Goal: Information Seeking & Learning: Learn about a topic

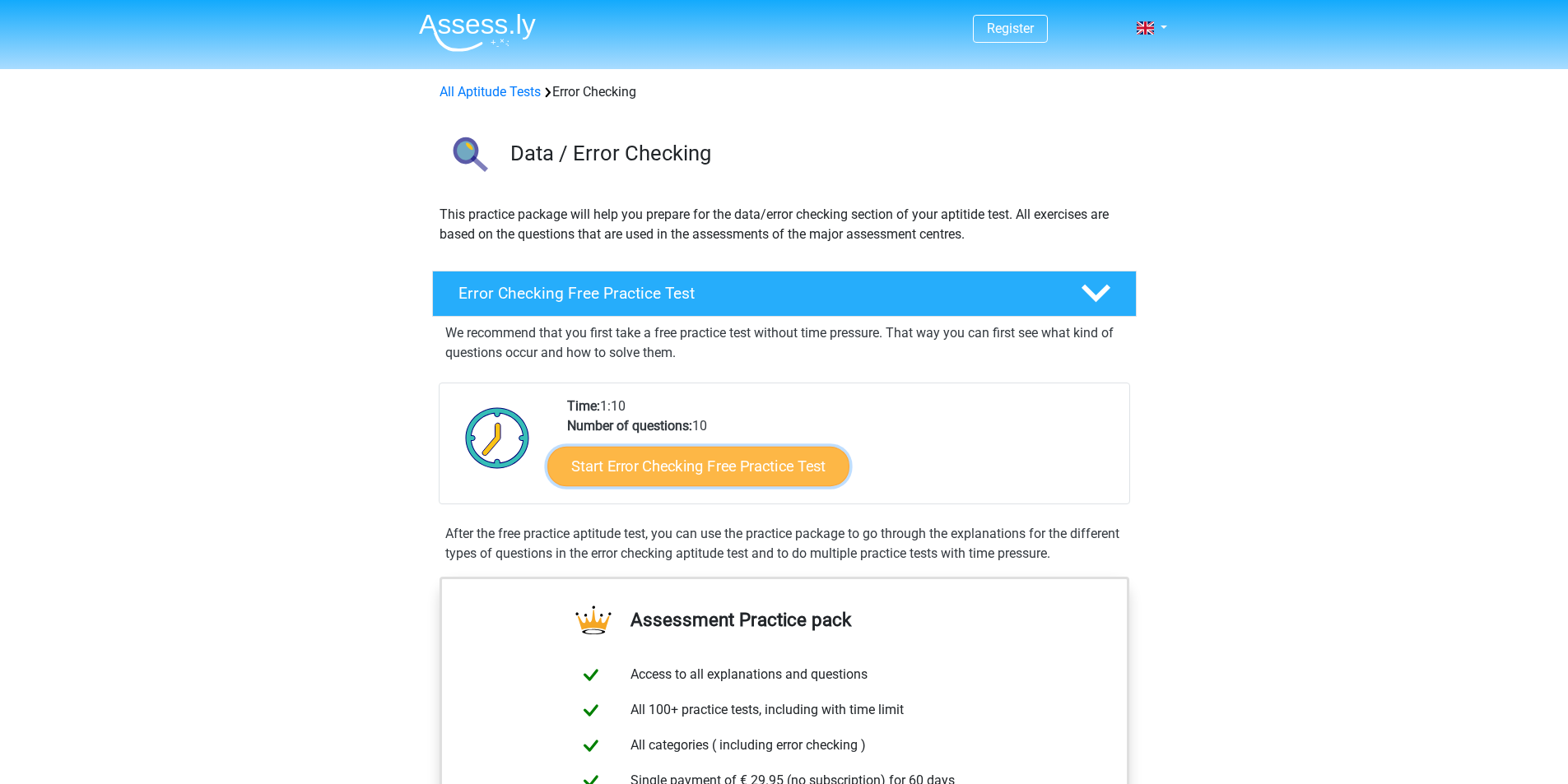
click at [680, 469] on link "Start Error Checking Free Practice Test" at bounding box center [698, 466] width 302 height 40
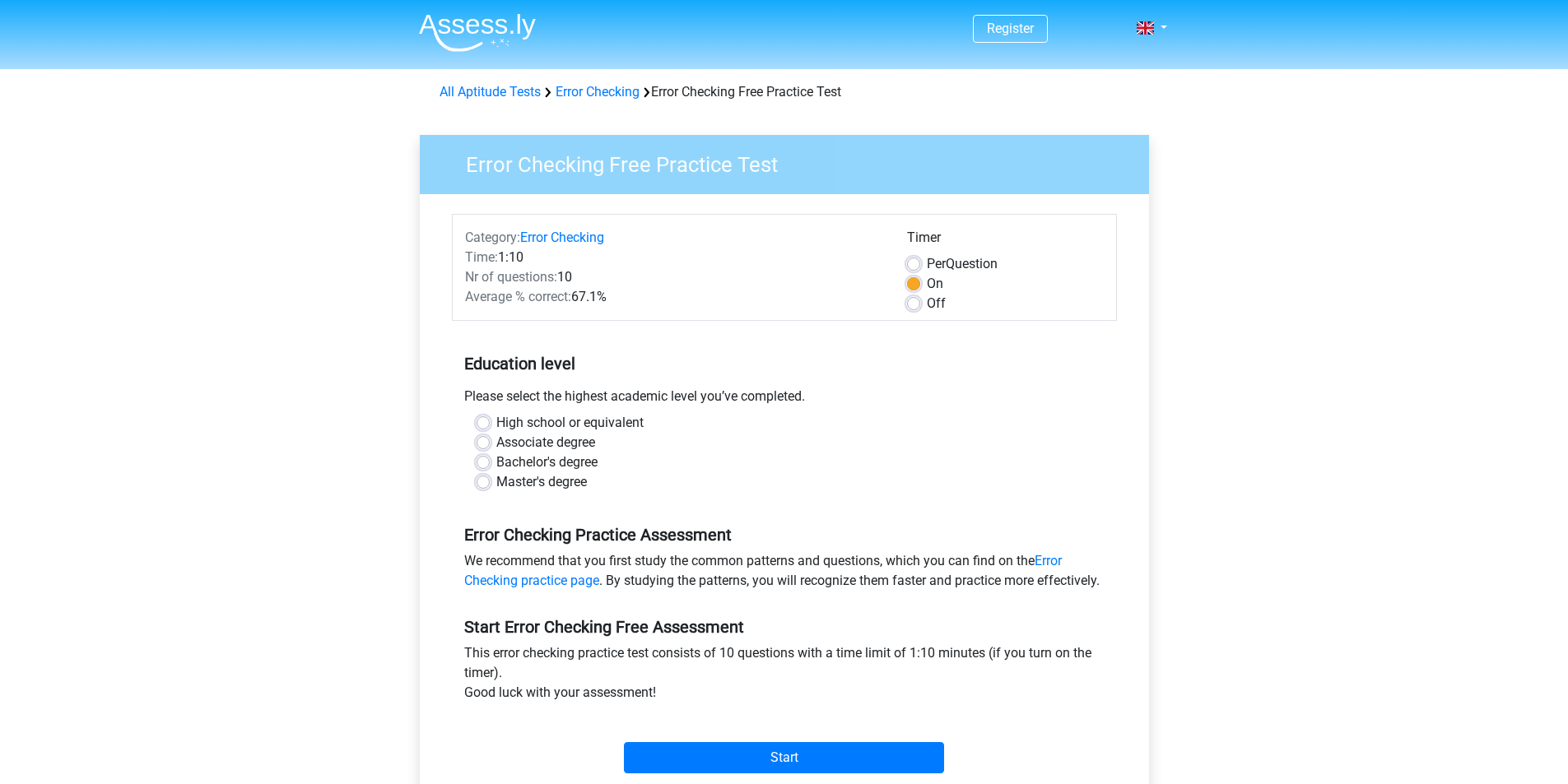
click at [557, 482] on label "Master's degree" at bounding box center [541, 482] width 90 height 20
click at [490, 482] on input "Master's degree" at bounding box center [483, 480] width 13 height 16
radio input "true"
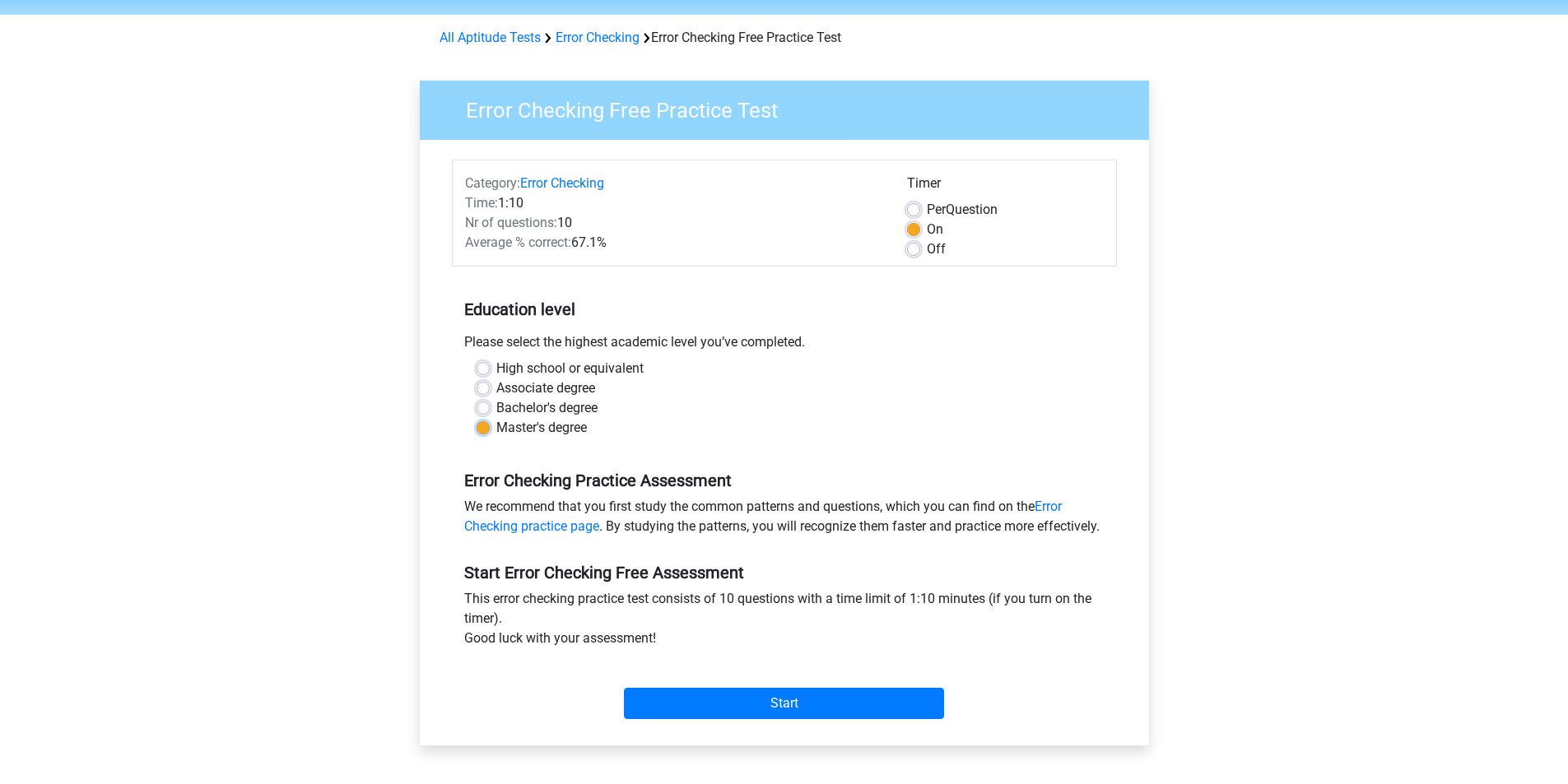
scroll to position [83, 0]
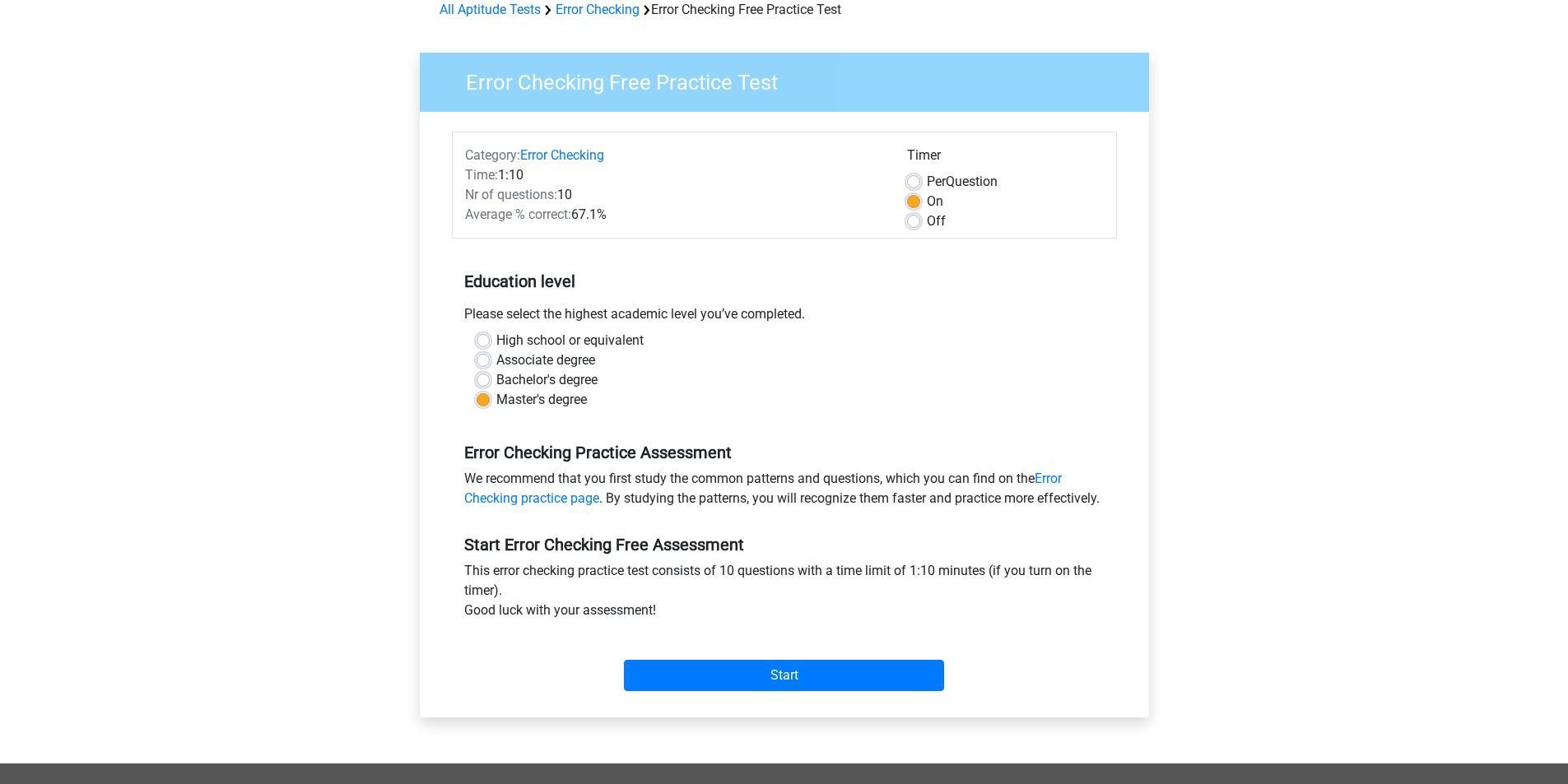
click at [510, 315] on div "Please select the highest academic level you’ve completed." at bounding box center [784, 318] width 665 height 27
click at [514, 322] on div "Please select the highest academic level you’ve completed." at bounding box center [784, 318] width 665 height 27
click at [513, 336] on label "High school or equivalent" at bounding box center [570, 340] width 147 height 20
click at [490, 336] on input "High school or equivalent" at bounding box center [483, 338] width 13 height 16
radio input "true"
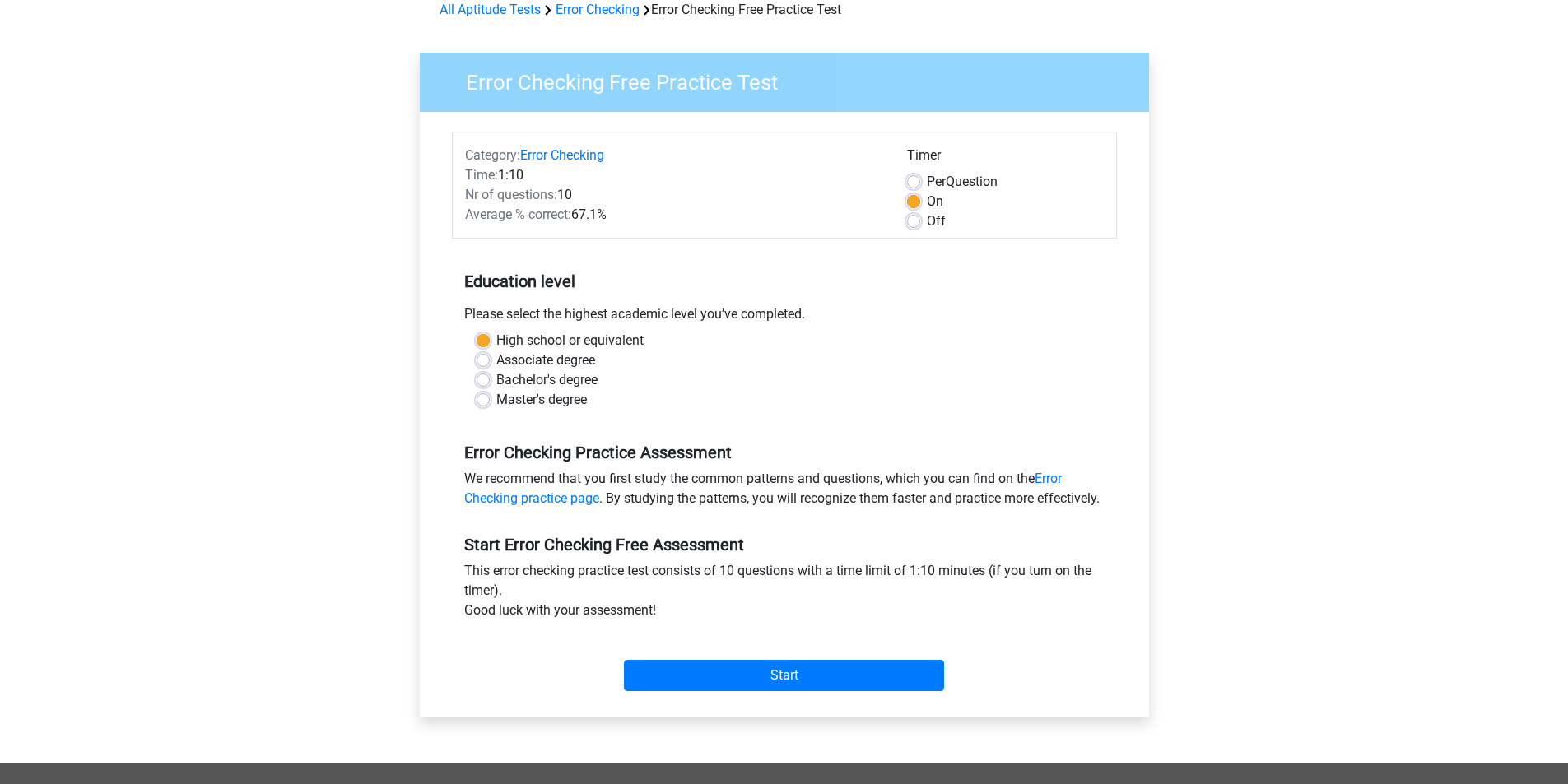
click at [504, 371] on label "Bachelor's degree" at bounding box center [547, 380] width 102 height 20
click at [490, 371] on input "Bachelor's degree" at bounding box center [483, 378] width 13 height 16
radio input "true"
click at [510, 391] on label "Master's degree" at bounding box center [541, 399] width 90 height 20
click at [721, 682] on input "Start" at bounding box center [784, 676] width 320 height 31
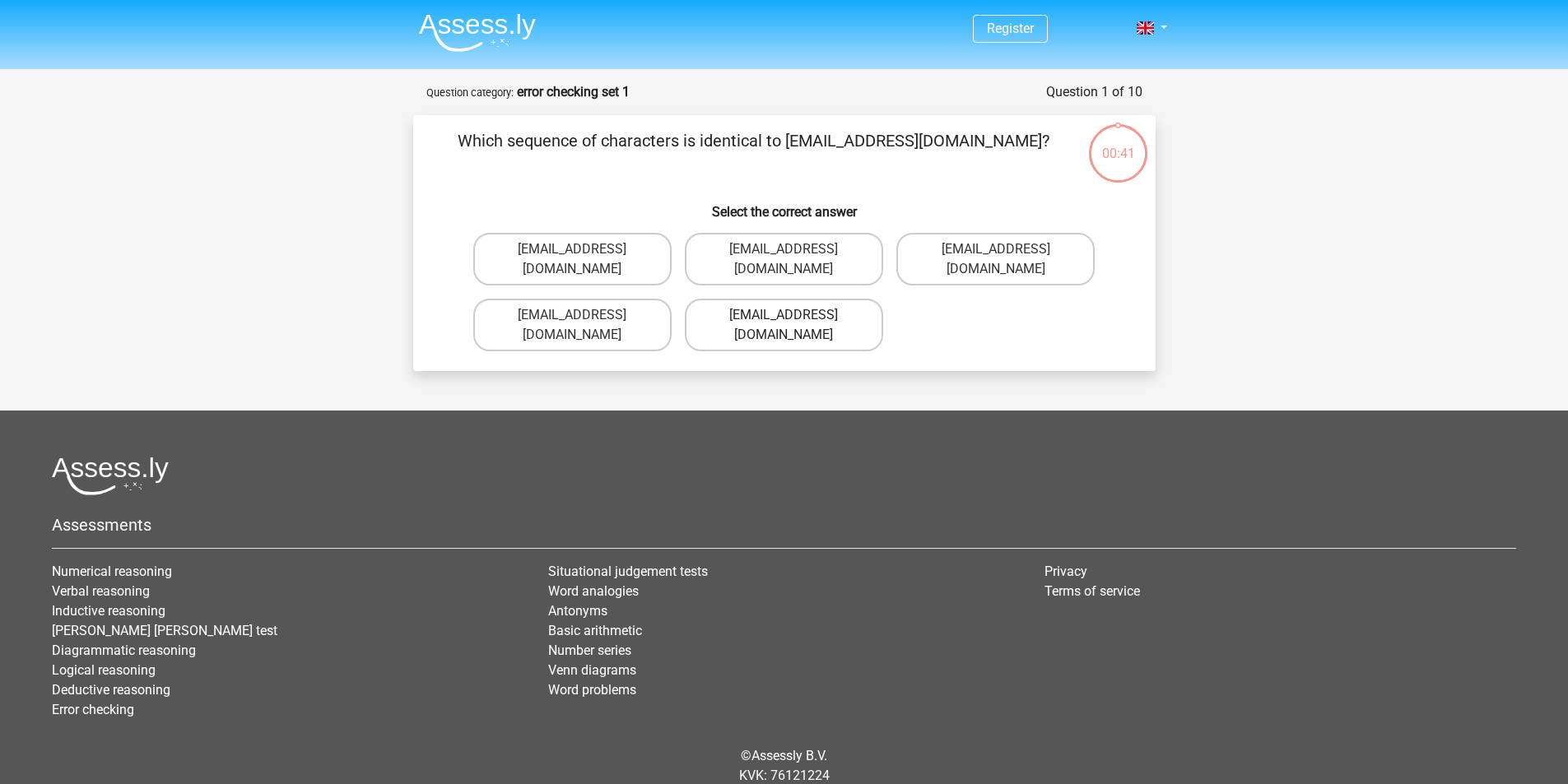
click at [759, 299] on label "Evie_Meade@jointmail.com.uk" at bounding box center [784, 324] width 198 height 52
click at [783, 315] on input "Evie_Meade@jointmail.com.uk" at bounding box center [788, 320] width 10 height 10
radio input "true"
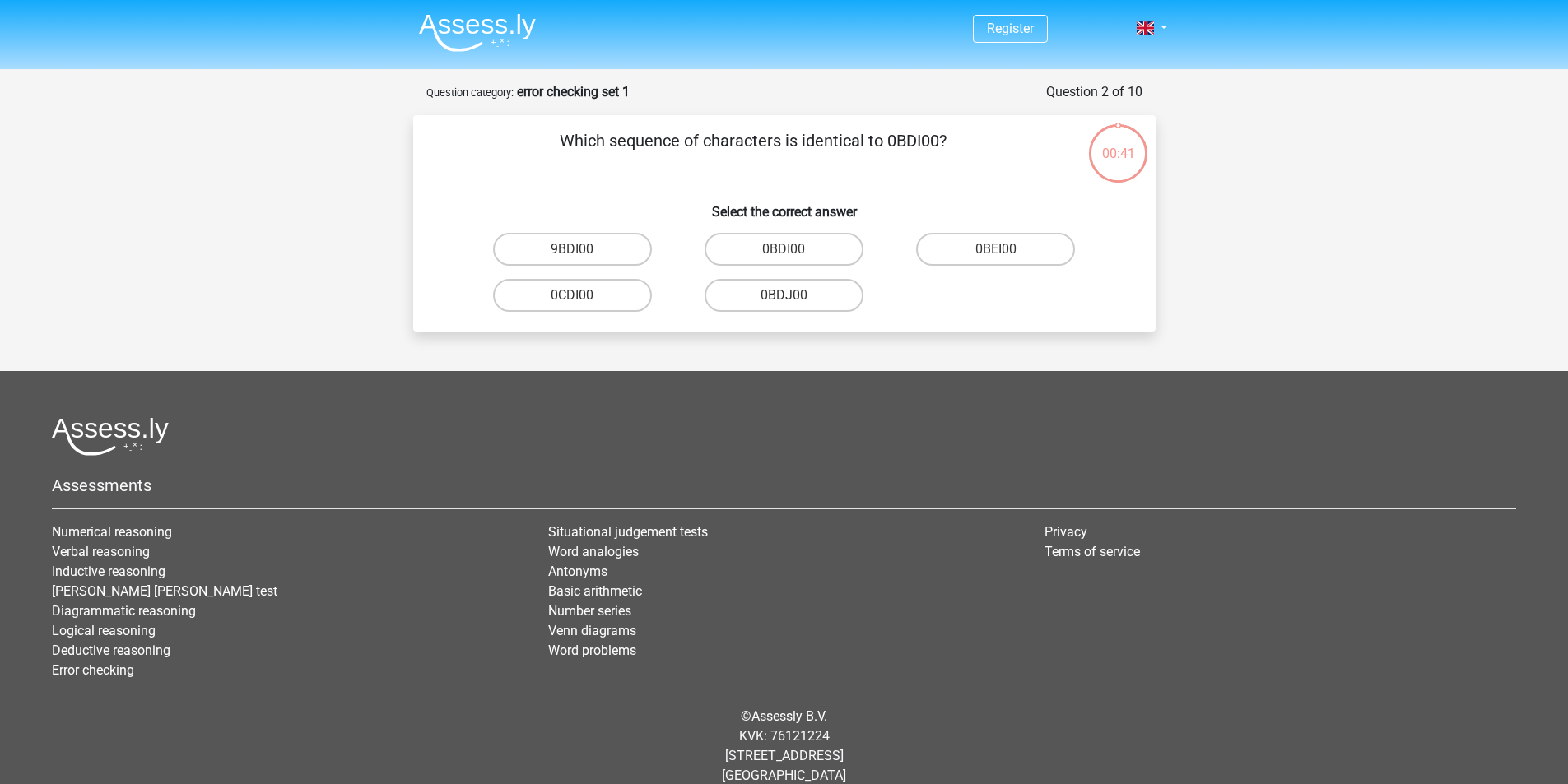
scroll to position [22, 0]
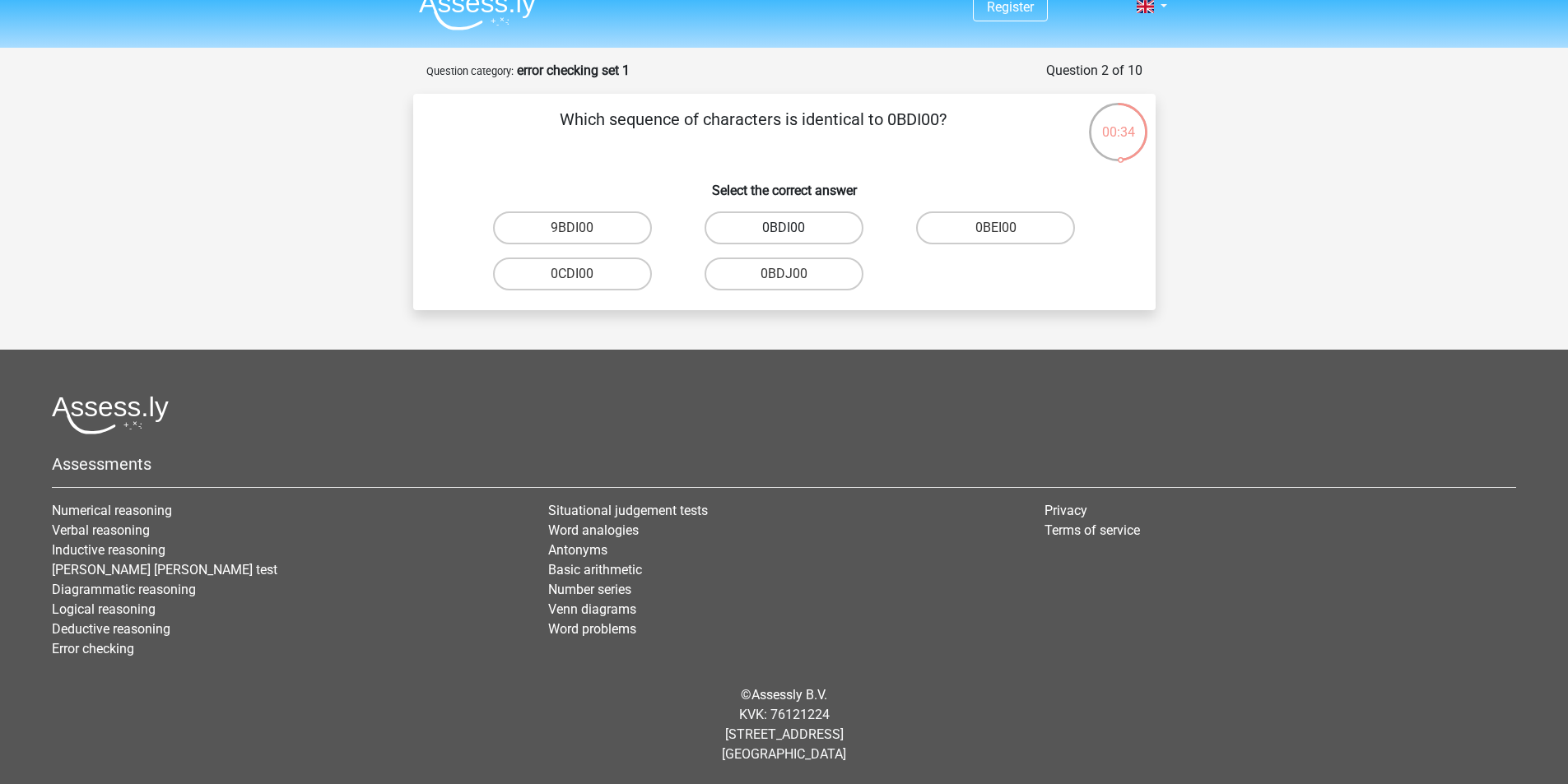
click at [765, 227] on label "0BDI00" at bounding box center [784, 228] width 159 height 33
click at [783, 228] on input "0BDI00" at bounding box center [788, 233] width 10 height 10
radio input "true"
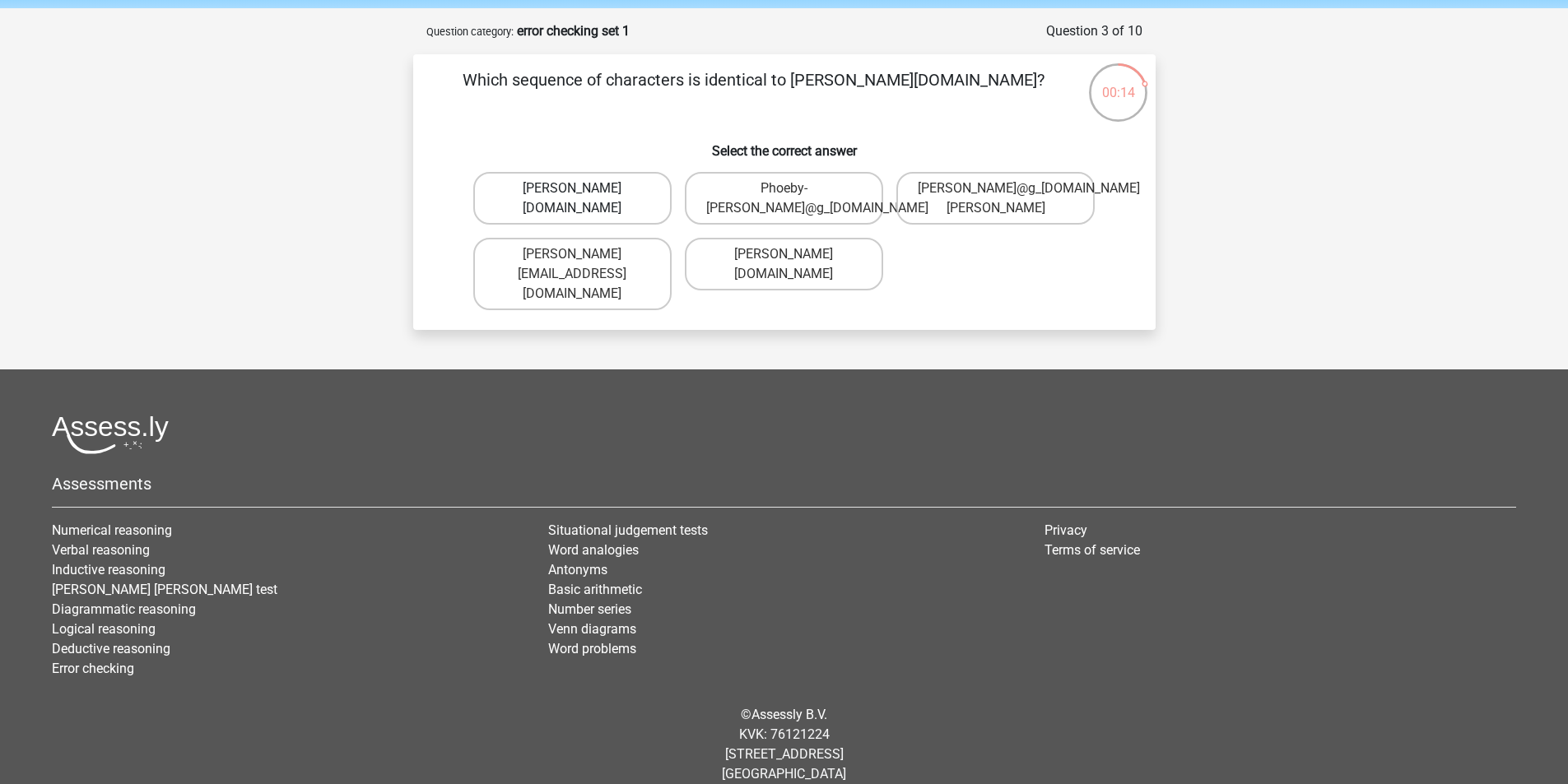
click at [635, 215] on label "Phoebe-Patterson@g_mail.gr" at bounding box center [572, 198] width 198 height 52
click at [583, 199] on input "Phoebe-Patterson@g_mail.gr" at bounding box center [577, 194] width 10 height 10
radio input "true"
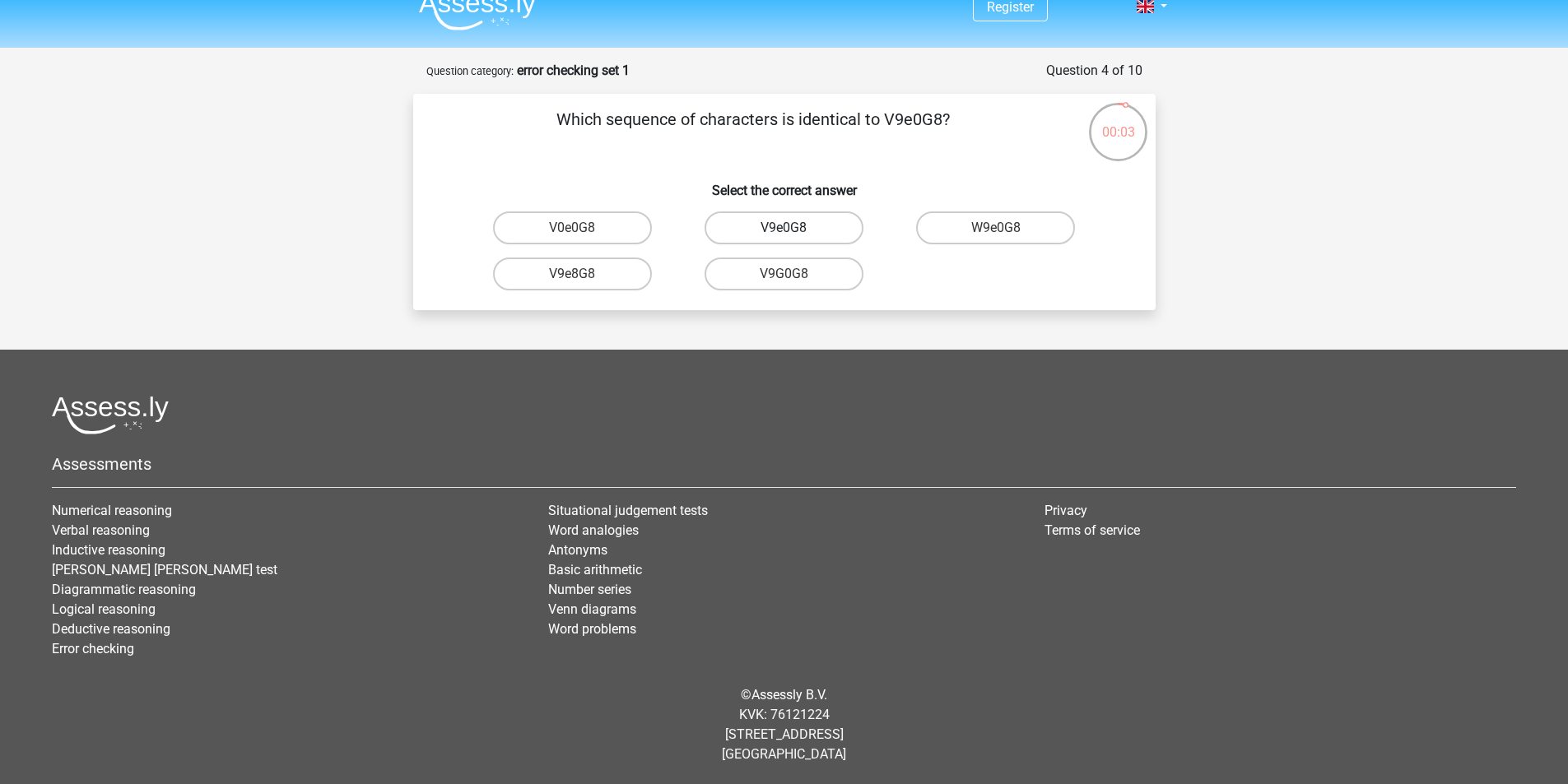
click at [841, 231] on label "V9e0G8" at bounding box center [784, 228] width 159 height 33
click at [794, 231] on input "V9e0G8" at bounding box center [788, 233] width 10 height 10
radio input "true"
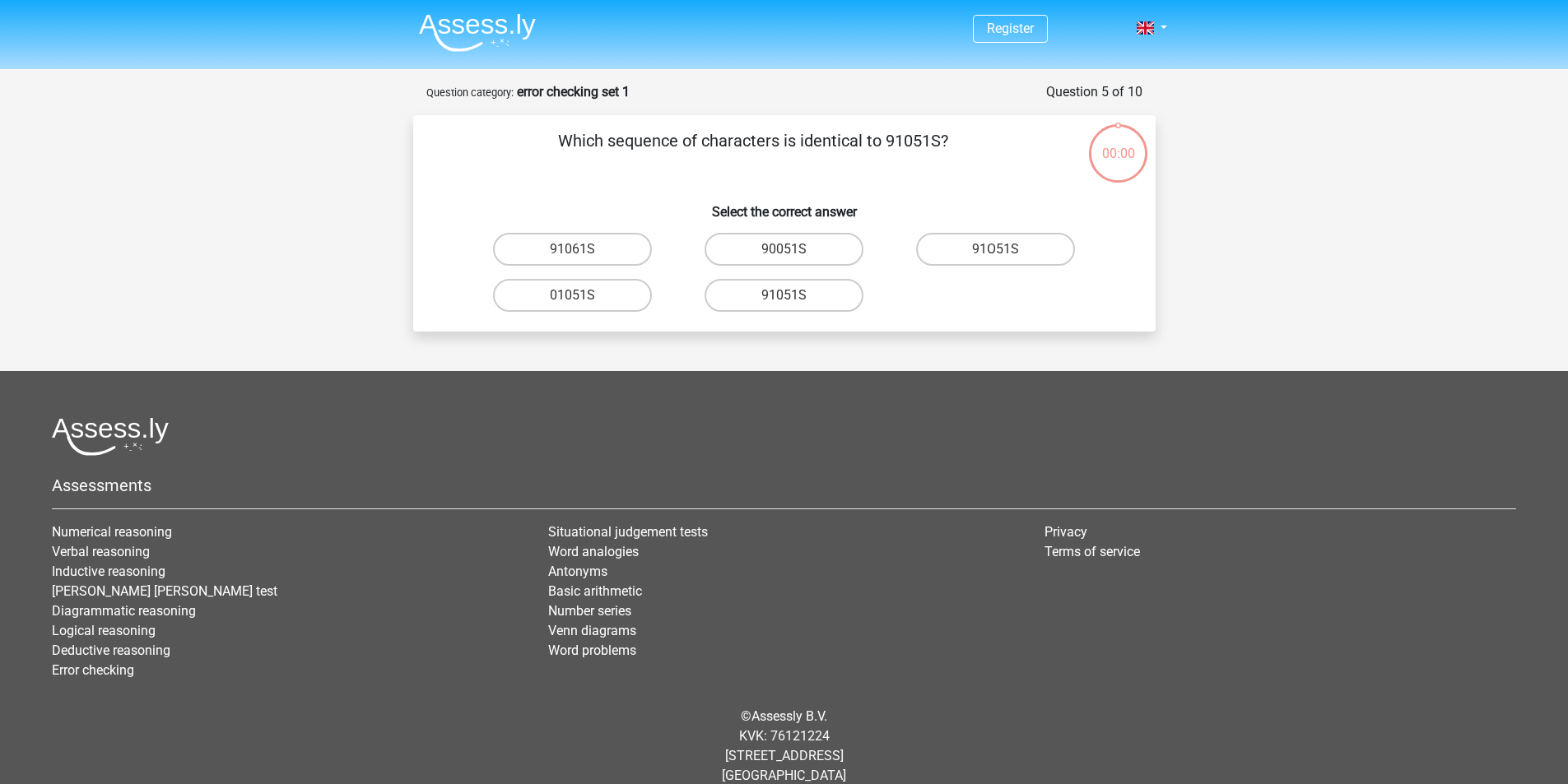
scroll to position [22, 0]
